Goal: Information Seeking & Learning: Understand process/instructions

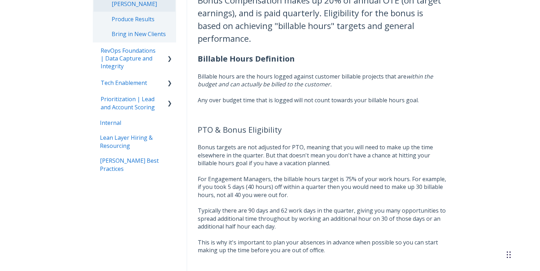
scroll to position [274, 0]
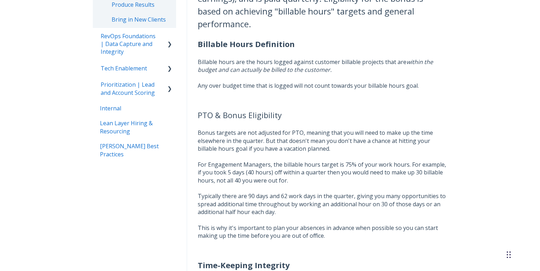
click at [294, 144] on p "Bonus targets are not adjusted for PTO, meaning that you will need to make up t…" at bounding box center [322, 141] width 249 height 24
click at [293, 143] on p "Bonus targets are not adjusted for PTO, meaning that you will need to make up t…" at bounding box center [322, 141] width 249 height 24
click at [270, 177] on p "For Engagement Managers, the billable hours target is 75% of your work hours. F…" at bounding box center [322, 200] width 249 height 79
click at [270, 176] on p "For Engagement Managers, the billable hours target is 75% of your work hours. F…" at bounding box center [322, 200] width 249 height 79
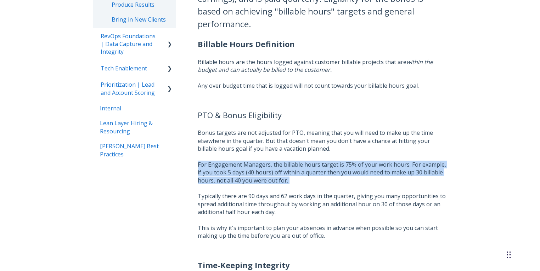
click at [270, 176] on p "For Engagement Managers, the billable hours target is 75% of your work hours. F…" at bounding box center [322, 200] width 249 height 79
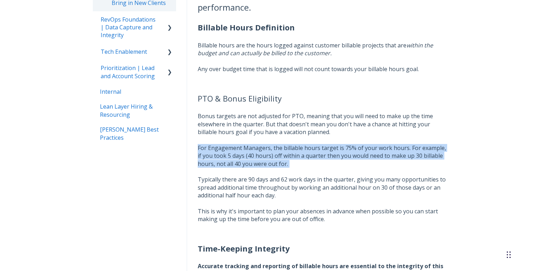
scroll to position [293, 0]
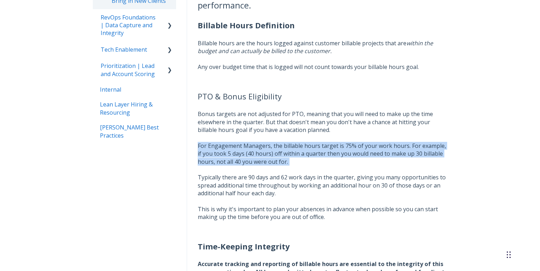
click at [219, 152] on p "For Engagement Managers, the billable hours target is 75% of your work hours. F…" at bounding box center [322, 181] width 249 height 79
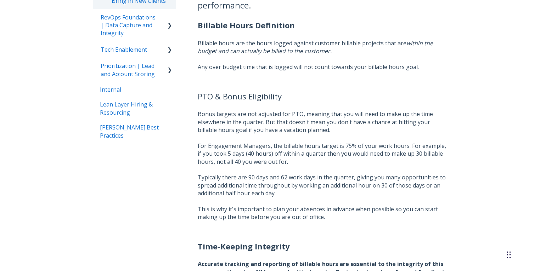
click at [219, 151] on p "For Engagement Managers, the billable hours target is 75% of your work hours. F…" at bounding box center [322, 181] width 249 height 79
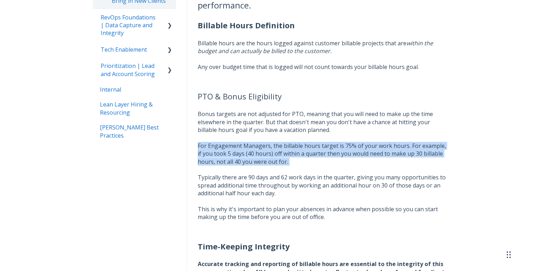
click at [219, 151] on p "For Engagement Managers, the billable hours target is 75% of your work hours. F…" at bounding box center [322, 181] width 249 height 79
click at [218, 148] on p "For Engagement Managers, the billable hours target is 75% of your work hours. F…" at bounding box center [322, 181] width 249 height 79
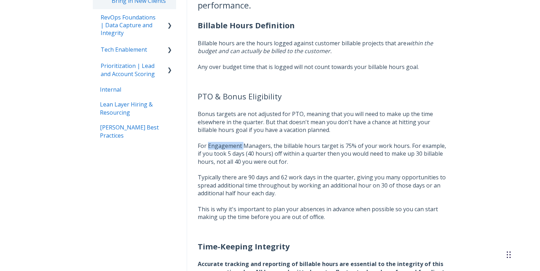
click at [218, 148] on p "For Engagement Managers, the billable hours target is 75% of your work hours. F…" at bounding box center [322, 181] width 249 height 79
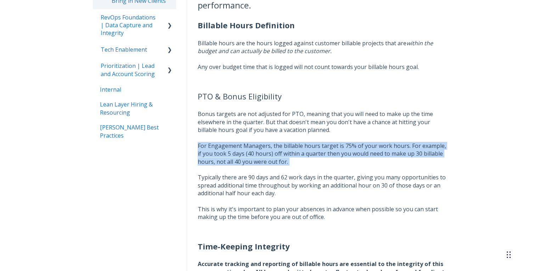
click at [218, 148] on p "For Engagement Managers, the billable hours target is 75% of your work hours. F…" at bounding box center [322, 181] width 249 height 79
click at [305, 150] on p "For Engagement Managers, the billable hours target is 75% of your work hours. F…" at bounding box center [322, 181] width 249 height 79
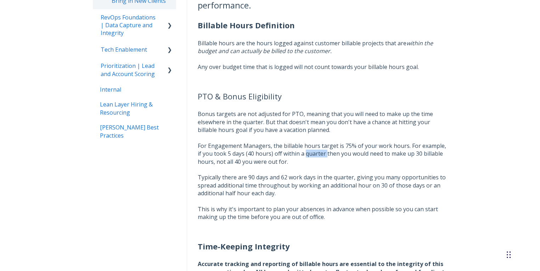
click at [305, 150] on p "For Engagement Managers, the billable hours target is 75% of your work hours. F…" at bounding box center [322, 181] width 249 height 79
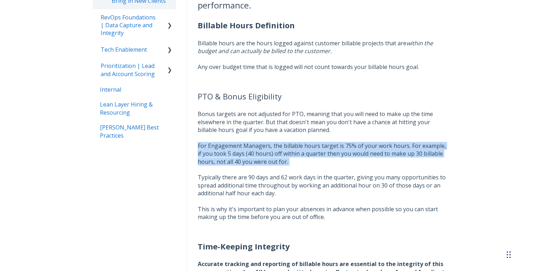
click at [305, 150] on p "For Engagement Managers, the billable hours target is 75% of your work hours. F…" at bounding box center [322, 181] width 249 height 79
click at [242, 154] on p "For Engagement Managers, the billable hours target is 75% of your work hours. F…" at bounding box center [322, 181] width 249 height 79
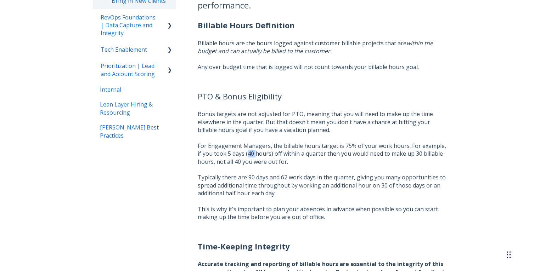
click at [242, 154] on p "For Engagement Managers, the billable hours target is 75% of your work hours. F…" at bounding box center [322, 181] width 249 height 79
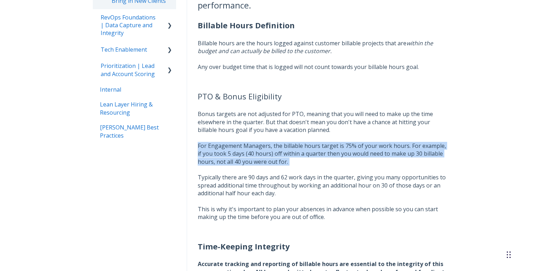
click at [242, 154] on p "For Engagement Managers, the billable hours target is 75% of your work hours. F…" at bounding box center [322, 181] width 249 height 79
click at [221, 156] on p "For Engagement Managers, the billable hours target is 75% of your work hours. F…" at bounding box center [322, 181] width 249 height 79
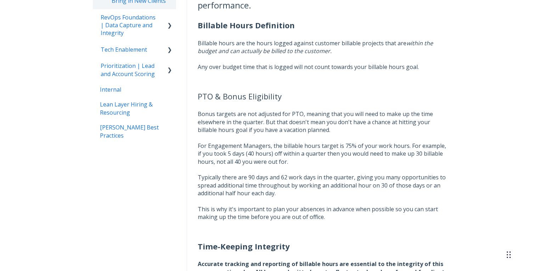
drag, startPoint x: 290, startPoint y: 162, endPoint x: 191, endPoint y: 148, distance: 100.1
click at [227, 146] on p "For Engagement Managers, the billable hours target is 75% of your work hours. F…" at bounding box center [322, 181] width 249 height 79
drag, startPoint x: 198, startPoint y: 113, endPoint x: 343, endPoint y: 127, distance: 145.5
click at [343, 127] on p "Bonus targets are not adjusted for PTO, meaning that you will need to make up t…" at bounding box center [322, 122] width 249 height 24
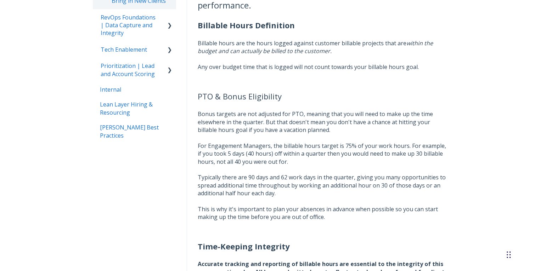
click at [343, 127] on p "Bonus targets are not adjusted for PTO, meaning that you will need to make up t…" at bounding box center [322, 122] width 249 height 24
drag, startPoint x: 203, startPoint y: 146, endPoint x: 322, endPoint y: 159, distance: 120.0
click at [322, 159] on p "For Engagement Managers, the billable hours target is 75% of your work hours. F…" at bounding box center [322, 181] width 249 height 79
click at [321, 158] on p "For Engagement Managers, the billable hours target is 75% of your work hours. F…" at bounding box center [322, 181] width 249 height 79
click at [305, 159] on p "For Engagement Managers, the billable hours target is 75% of your work hours. F…" at bounding box center [322, 181] width 249 height 79
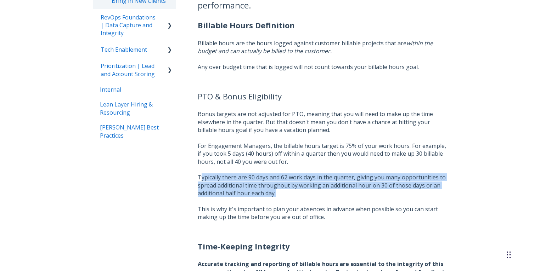
drag, startPoint x: 199, startPoint y: 176, endPoint x: 306, endPoint y: 194, distance: 108.1
click at [306, 194] on p "For Engagement Managers, the billable hours target is 75% of your work hours. F…" at bounding box center [322, 181] width 249 height 79
click at [305, 193] on p "For Engagement Managers, the billable hours target is 75% of your work hours. F…" at bounding box center [322, 181] width 249 height 79
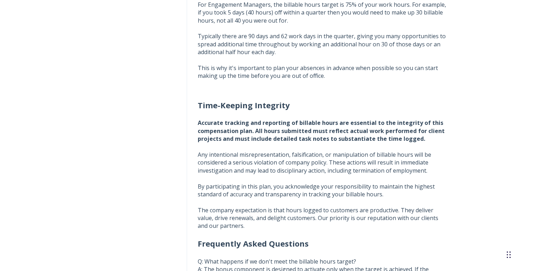
scroll to position [434, 0]
click at [295, 158] on p "Any intentional misrepresentation, falsification, or manipulation of billable h…" at bounding box center [322, 163] width 249 height 24
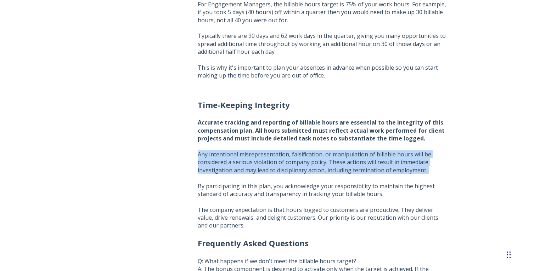
click at [295, 158] on p "Any intentional misrepresentation, falsification, or manipulation of billable h…" at bounding box center [322, 163] width 249 height 24
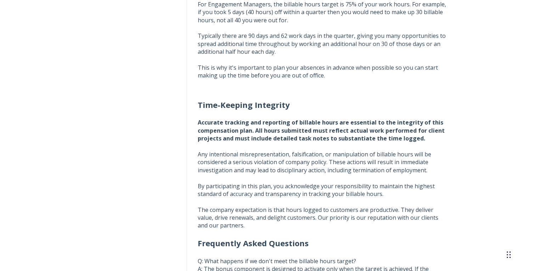
click at [222, 191] on p "By participating in this plan, you acknowledge your responsibility to maintain …" at bounding box center [322, 190] width 249 height 16
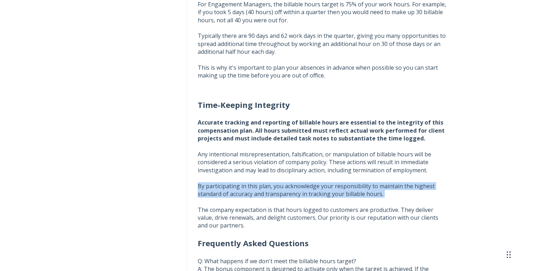
click at [222, 191] on p "By participating in this plan, you acknowledge your responsibility to maintain …" at bounding box center [322, 190] width 249 height 16
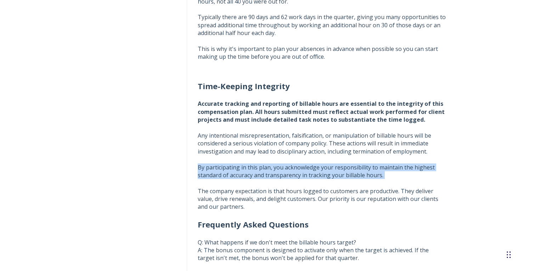
scroll to position [472, 0]
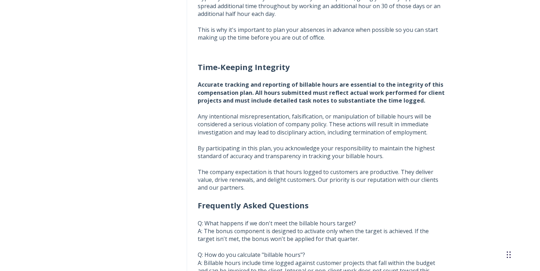
click at [224, 178] on p "The company expectation is that hours logged to customers are productive. They …" at bounding box center [322, 180] width 249 height 24
click at [224, 179] on p "The company expectation is that hours logged to customers are productive. They …" at bounding box center [322, 180] width 249 height 24
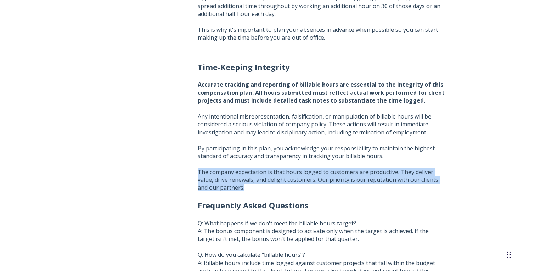
click at [224, 179] on p "The company expectation is that hours logged to customers are productive. They …" at bounding box center [322, 180] width 249 height 24
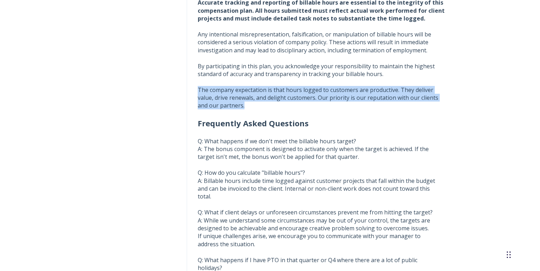
scroll to position [557, 0]
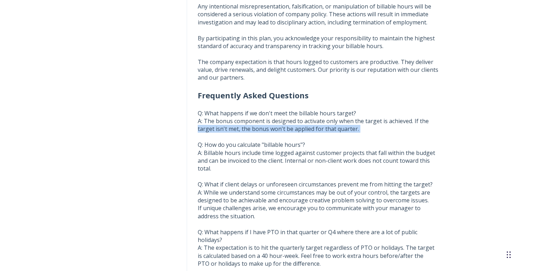
scroll to position [595, 0]
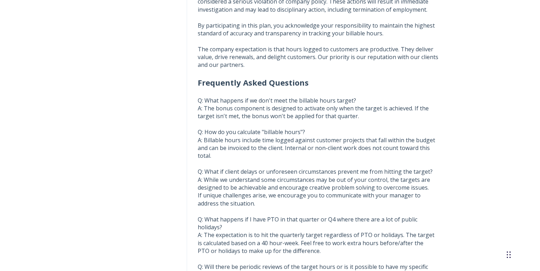
click at [254, 134] on p "Q: What happens if we don't meet the billable hours target? A: The bonus compon…" at bounding box center [322, 255] width 249 height 317
click at [255, 145] on p "Q: What happens if we don't meet the billable hours target? A: The bonus compon…" at bounding box center [322, 255] width 249 height 317
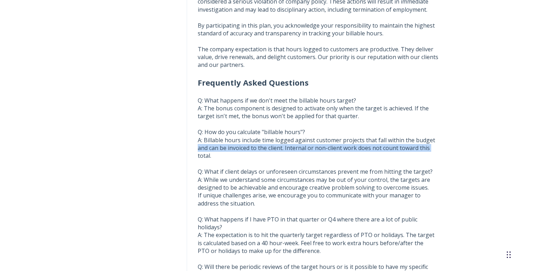
click at [255, 145] on p "Q: What happens if we don't meet the billable hours target? A: The bonus compon…" at bounding box center [322, 255] width 249 height 317
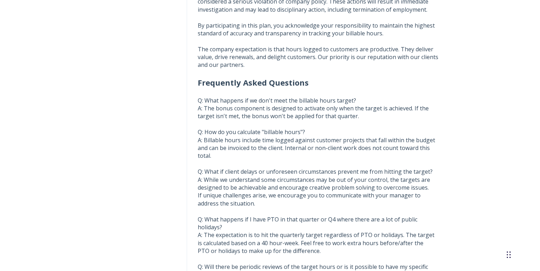
click at [256, 140] on p "Q: What happens if we don't meet the billable hours target? A: The bonus compon…" at bounding box center [322, 255] width 249 height 317
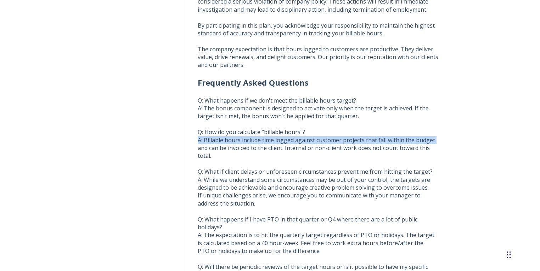
click at [256, 140] on p "Q: What happens if we don't meet the billable hours target? A: The bonus compon…" at bounding box center [322, 255] width 249 height 317
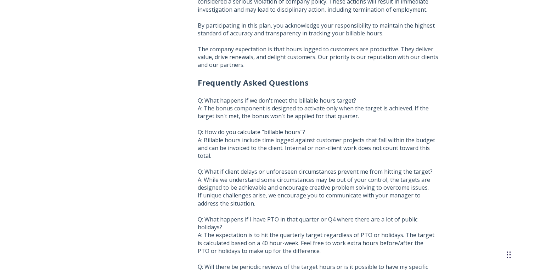
click at [246, 149] on p "Q: What happens if we don't meet the billable hours target? A: The bonus compon…" at bounding box center [322, 255] width 249 height 317
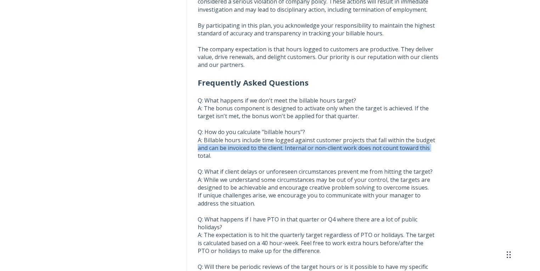
click at [246, 149] on p "Q: What happens if we don't meet the billable hours target? A: The bonus compon…" at bounding box center [322, 255] width 249 height 317
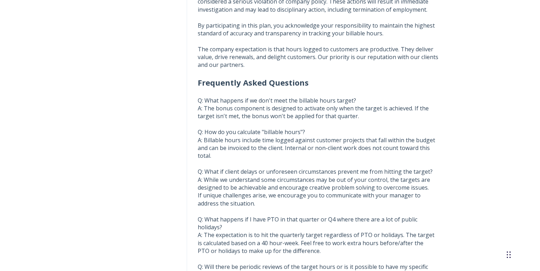
click at [208, 157] on p "Q: What happens if we don't meet the billable hours target? A: The bonus compon…" at bounding box center [322, 255] width 249 height 317
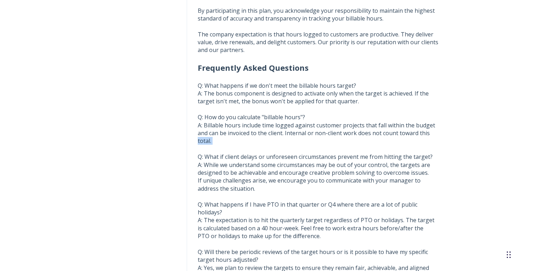
scroll to position [614, 0]
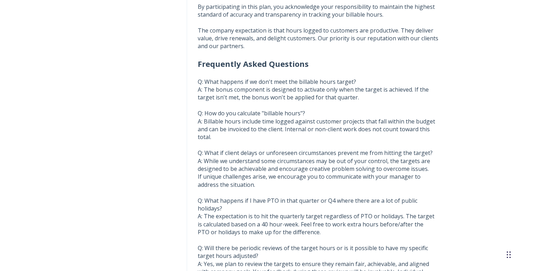
click at [217, 152] on p "Q: What happens if we don't meet the billable hours target? A: The bonus compon…" at bounding box center [322, 236] width 249 height 317
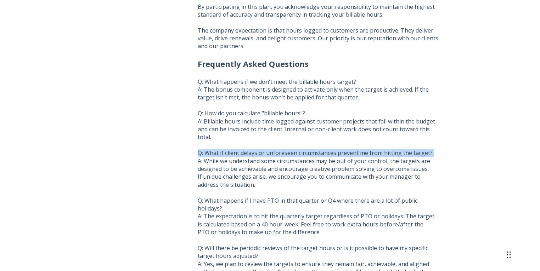
click at [217, 152] on p "Q: What happens if we don't meet the billable hours target? A: The bonus compon…" at bounding box center [322, 236] width 249 height 317
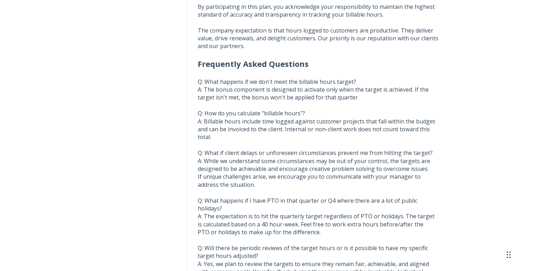
click at [232, 163] on p "Q: What happens if we don't meet the billable hours target? A: The bonus compon…" at bounding box center [322, 236] width 249 height 317
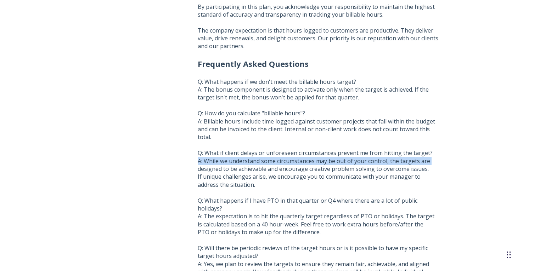
click at [232, 163] on p "Q: What happens if we don't meet the billable hours target? A: The bonus compon…" at bounding box center [322, 236] width 249 height 317
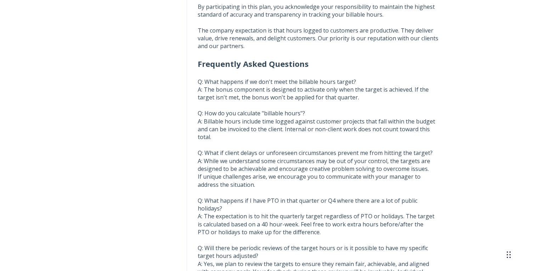
click at [166, 174] on aside "Lean Layer Basics Welcome to [PERSON_NAME] Produce Results Bring in New Clients…" at bounding box center [140, 106] width 94 height 974
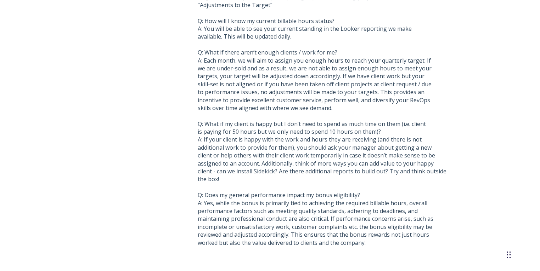
scroll to position [897, 0]
click at [247, 128] on div "Q: What if my client is happy but I don’t need to spend as much time on them (i…" at bounding box center [322, 183] width 249 height 127
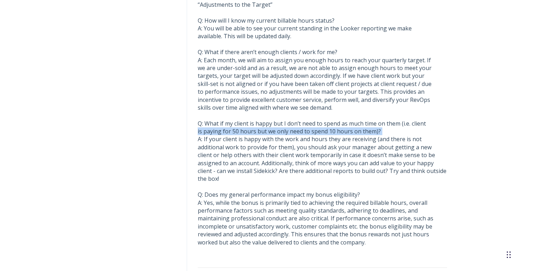
click at [247, 128] on div "Q: What if my client is happy but I don’t need to spend as much time on them (i…" at bounding box center [322, 183] width 249 height 127
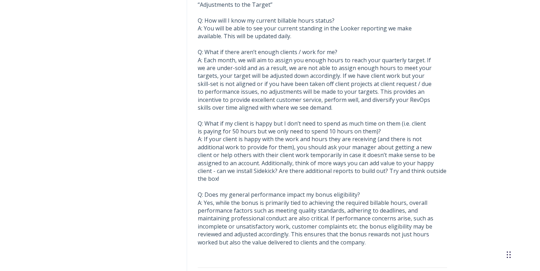
click at [227, 140] on div "Q: What if my client is happy but I don’t need to spend as much time on them (i…" at bounding box center [322, 183] width 249 height 127
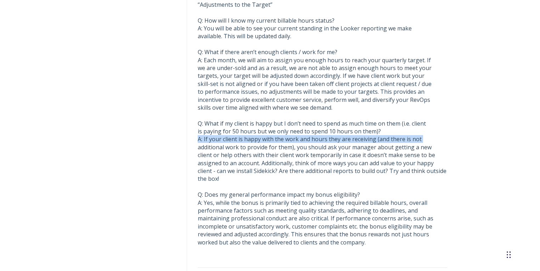
click at [227, 140] on div "Q: What if my client is happy but I don’t need to spend as much time on them (i…" at bounding box center [322, 183] width 249 height 127
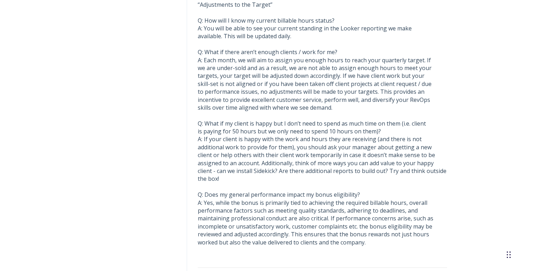
click at [224, 147] on div "Q: What if my client is happy but I don’t need to spend as much time on them (i…" at bounding box center [322, 183] width 249 height 127
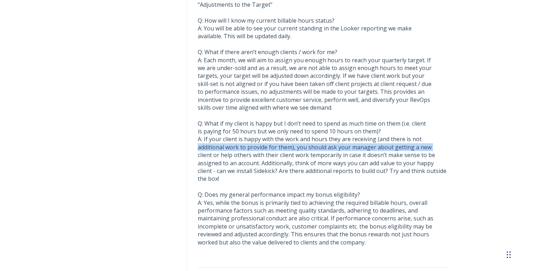
click at [224, 147] on div "Q: What if my client is happy but I don’t need to spend as much time on them (i…" at bounding box center [322, 183] width 249 height 127
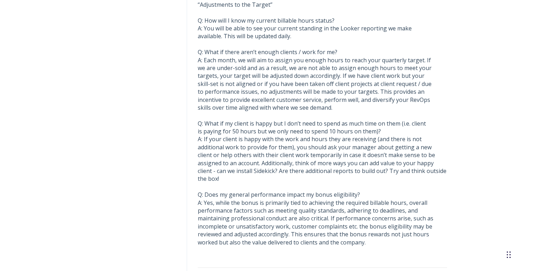
click at [221, 154] on div "Q: What if my client is happy but I don’t need to spend as much time on them (i…" at bounding box center [322, 183] width 249 height 127
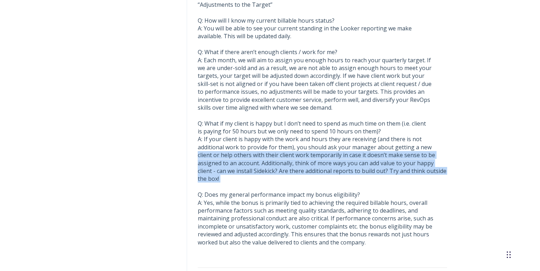
click at [221, 154] on div "Q: What if my client is happy but I don’t need to spend as much time on them (i…" at bounding box center [322, 183] width 249 height 127
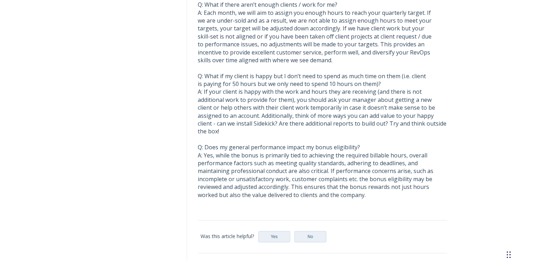
scroll to position [944, 0]
